Goal: Transaction & Acquisition: Obtain resource

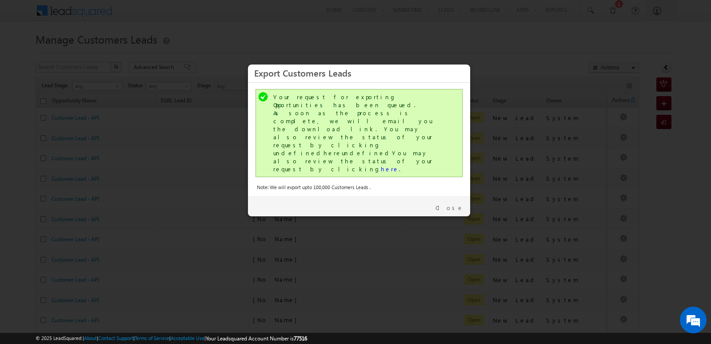
click at [453, 204] on link "Close" at bounding box center [450, 208] width 28 height 8
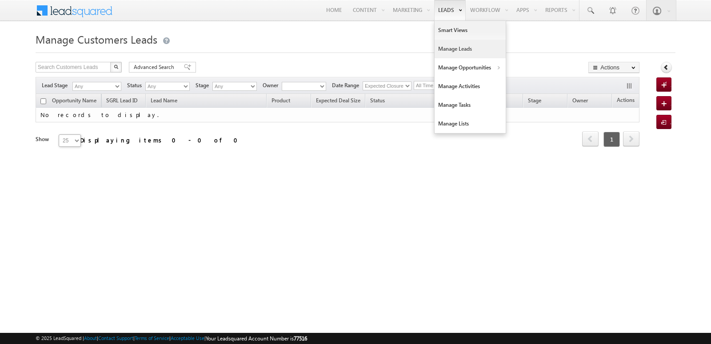
type input "875188"
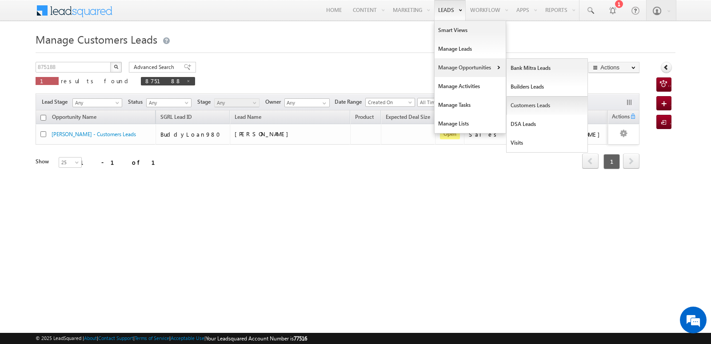
click at [523, 104] on link "Customers Leads" at bounding box center [547, 105] width 81 height 19
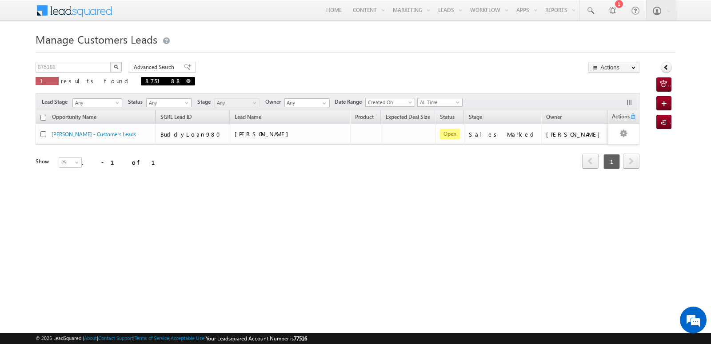
click at [186, 79] on span at bounding box center [188, 81] width 4 height 4
type input "Search Customers Leads"
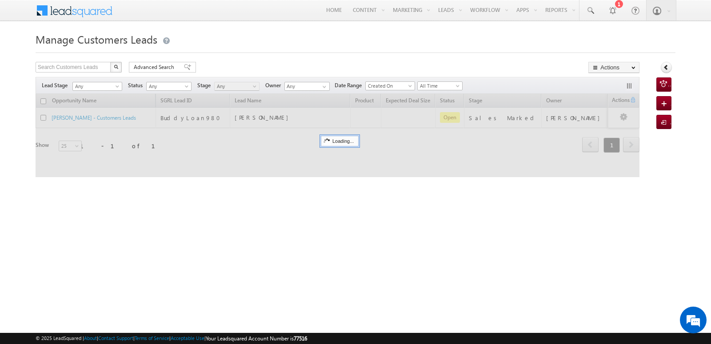
click at [343, 41] on h1 "Manage Customers Leads" at bounding box center [356, 38] width 640 height 17
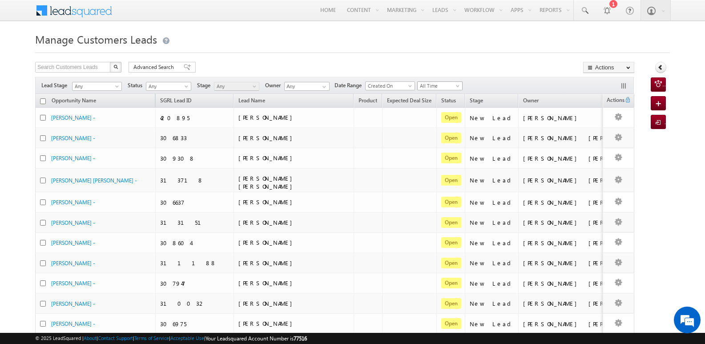
click at [445, 87] on span "All Time" at bounding box center [438, 86] width 42 height 8
click at [435, 125] on link "Today" at bounding box center [442, 124] width 45 height 8
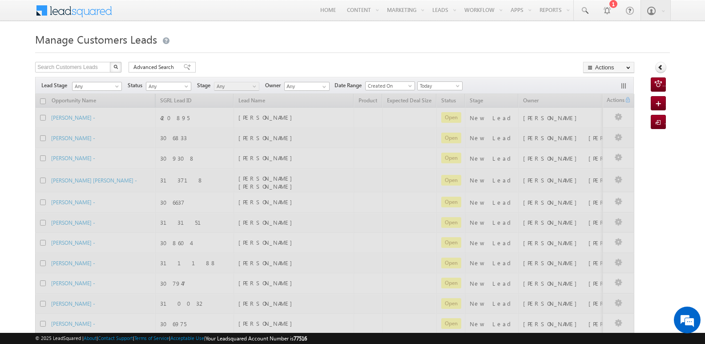
click at [510, 46] on h1 "Manage Customers Leads" at bounding box center [352, 38] width 634 height 17
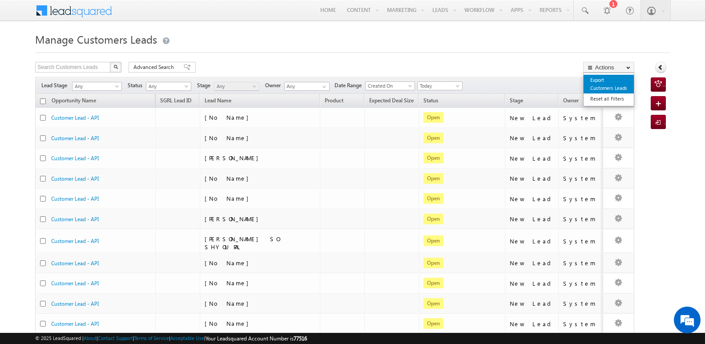
click at [602, 83] on link "Export Customers Leads" at bounding box center [608, 84] width 50 height 19
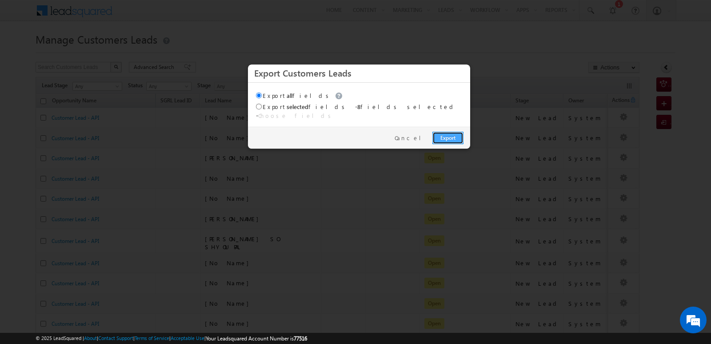
click at [441, 132] on link "Export" at bounding box center [448, 138] width 31 height 12
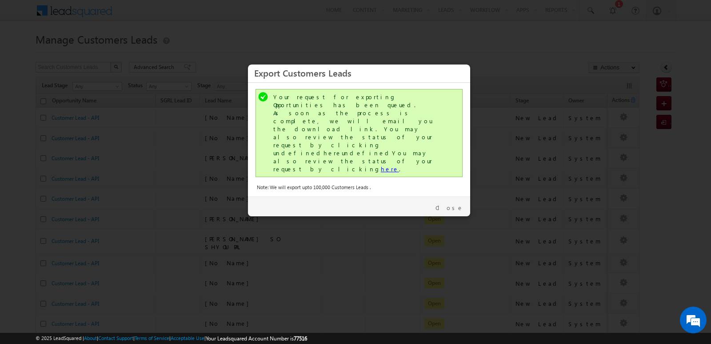
click at [381, 165] on link "here" at bounding box center [390, 169] width 18 height 8
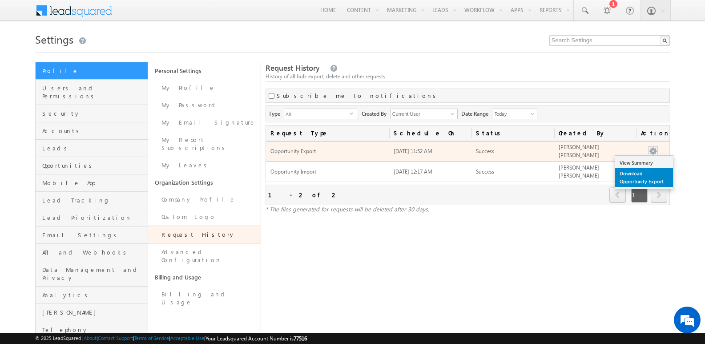
click at [638, 182] on link "Download Opportunity Export" at bounding box center [644, 177] width 58 height 19
